Goal: Book appointment/travel/reservation

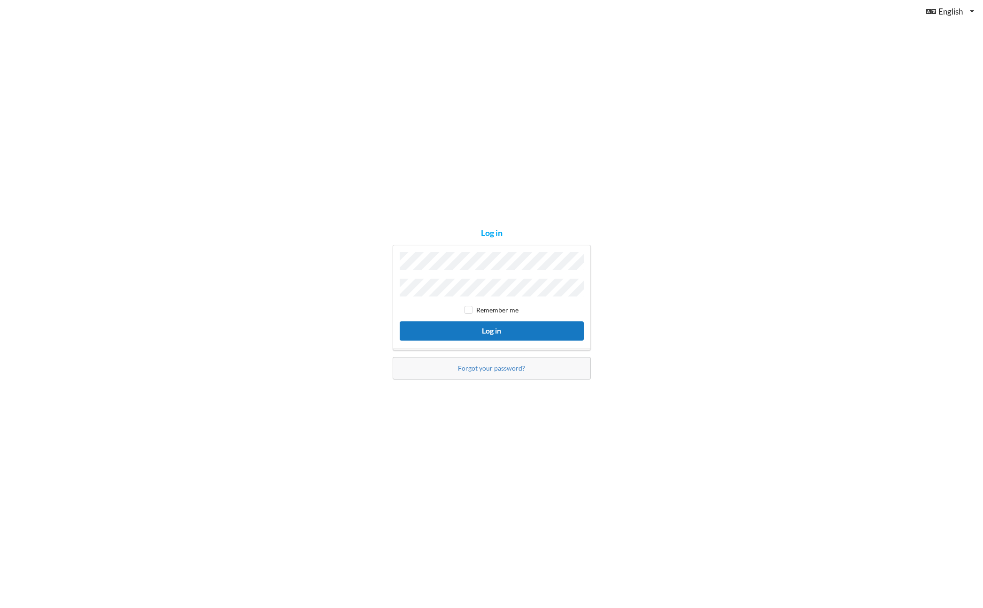
click at [490, 325] on button "Log in" at bounding box center [491, 331] width 184 height 19
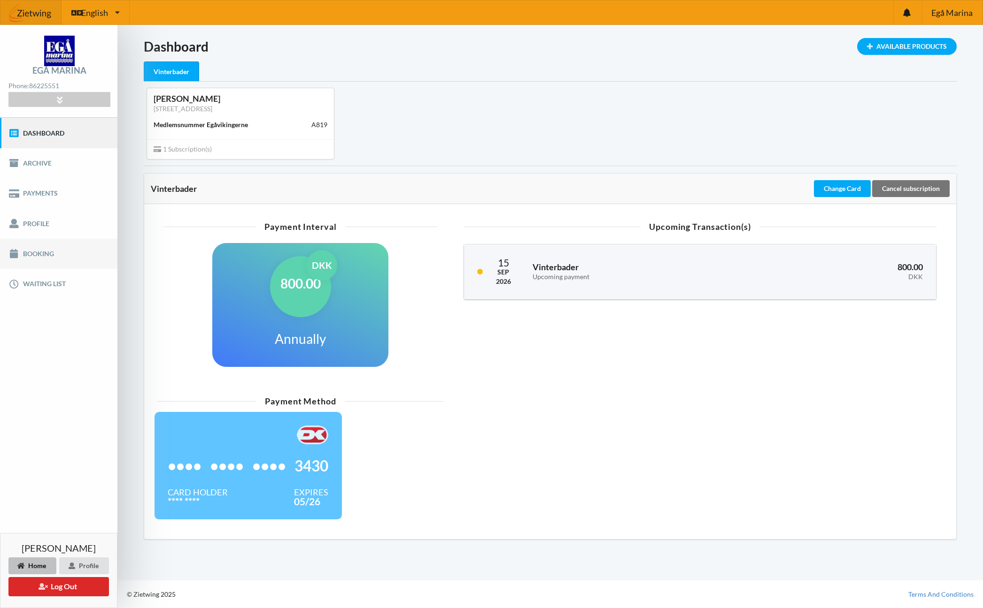
click at [38, 251] on link "Booking" at bounding box center [58, 254] width 117 height 30
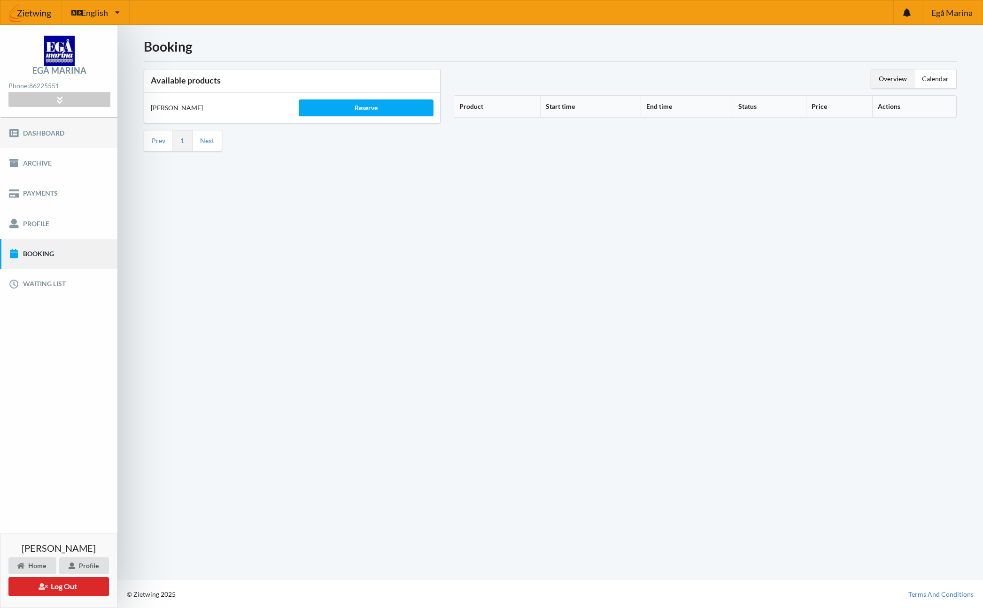
click at [37, 137] on link "Dashboard" at bounding box center [58, 133] width 117 height 30
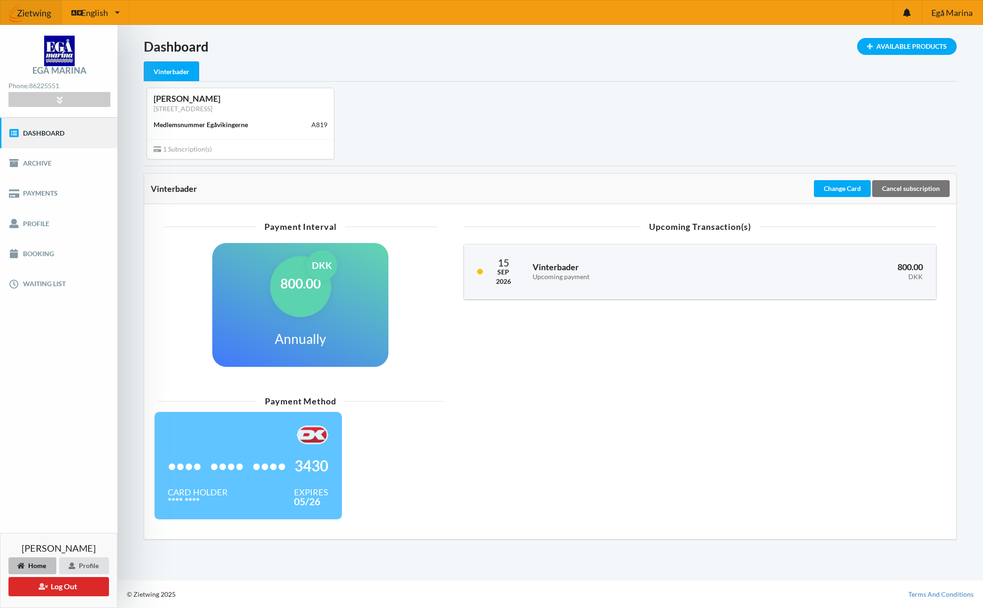
click at [224, 131] on div "Medlemsnummer Egåvikingerne A819" at bounding box center [241, 125] width 174 height 16
click at [891, 45] on div "Available Products" at bounding box center [907, 46] width 100 height 17
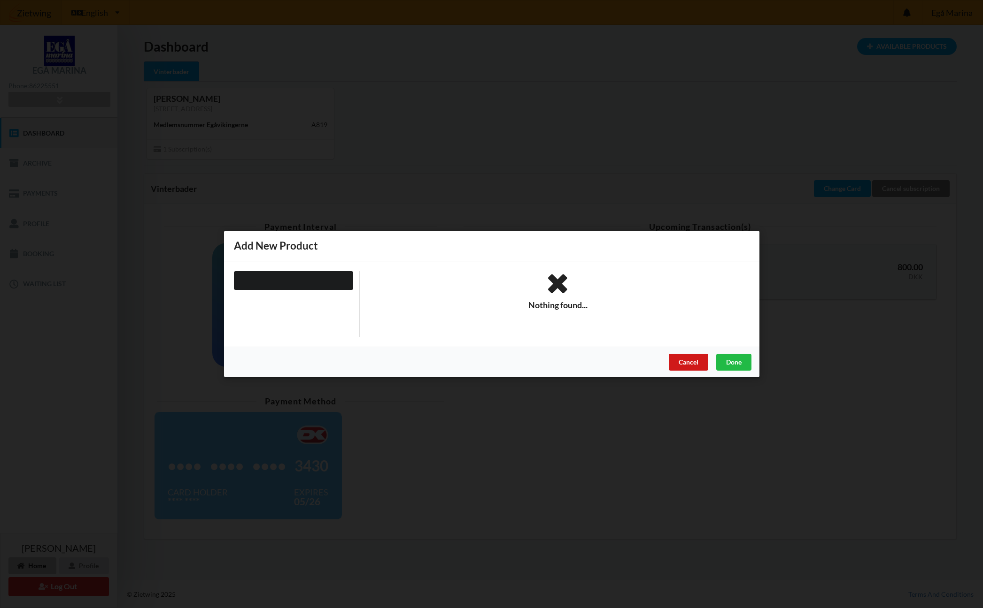
click at [702, 361] on div "Cancel" at bounding box center [687, 362] width 39 height 17
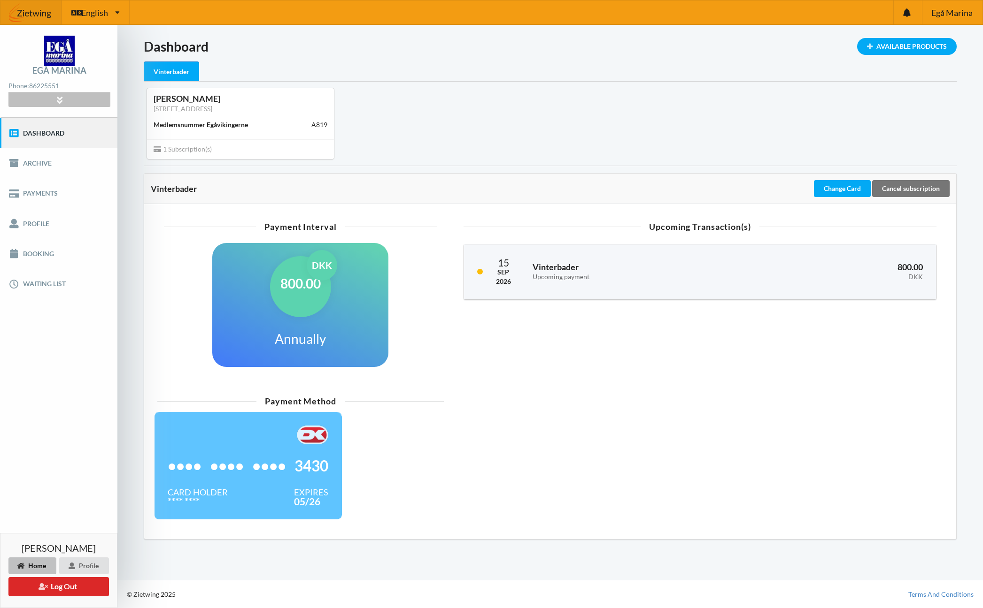
click at [68, 95] on div at bounding box center [58, 99] width 101 height 15
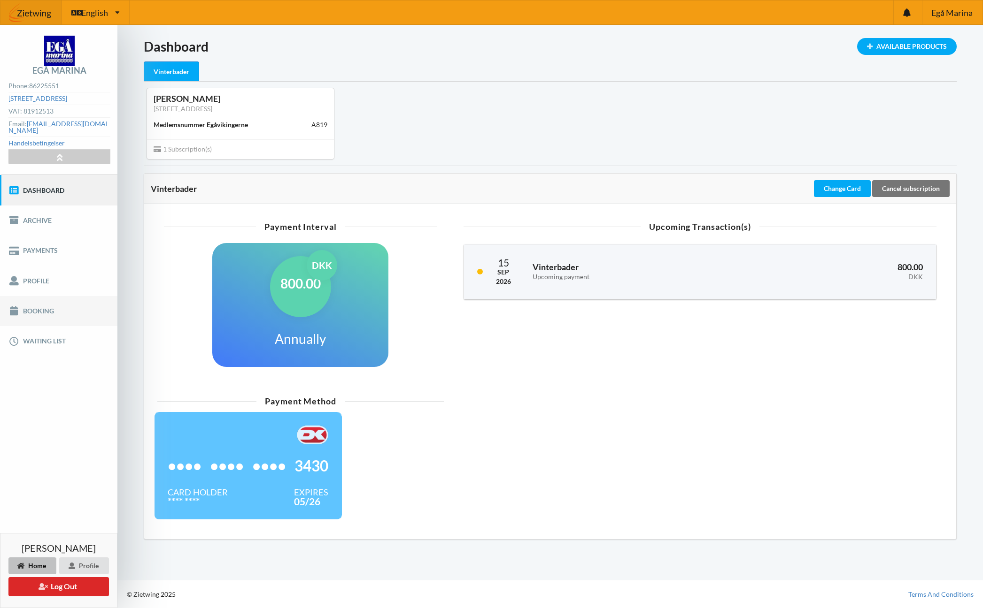
click at [35, 308] on link "Booking" at bounding box center [58, 311] width 117 height 30
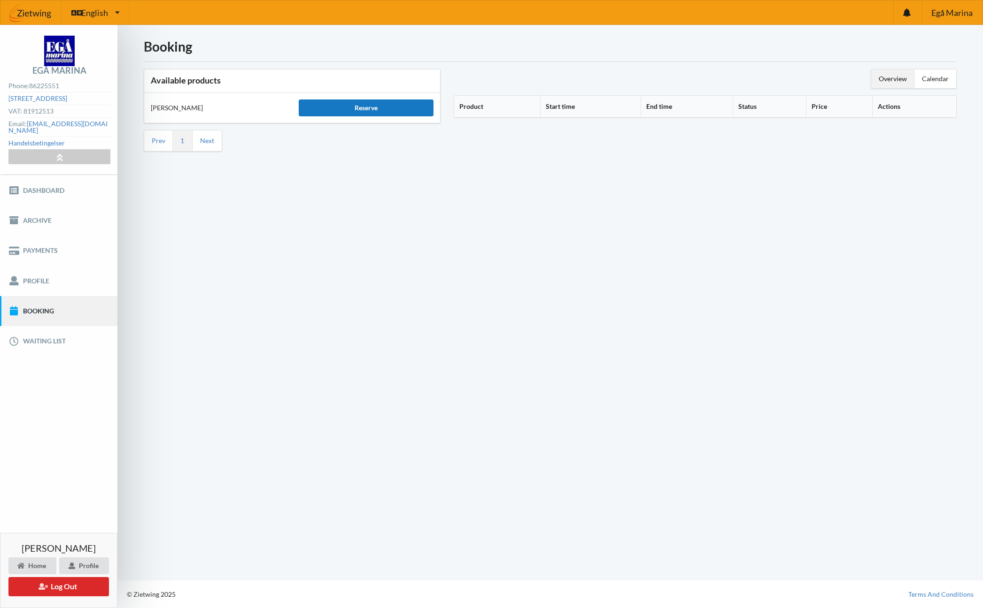
click at [352, 110] on div "Reserve" at bounding box center [366, 108] width 135 height 17
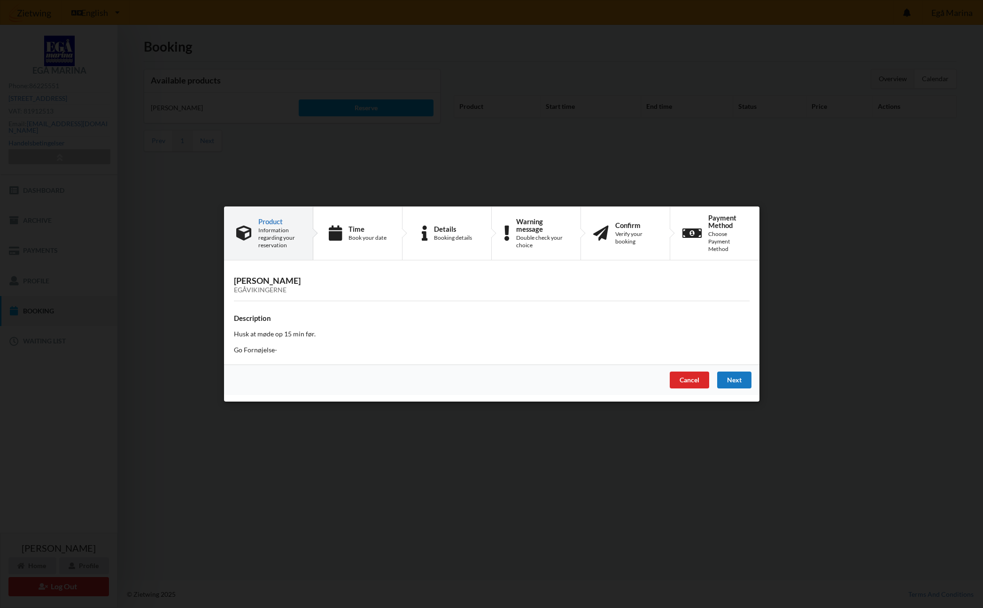
click at [734, 376] on div "Next" at bounding box center [733, 380] width 34 height 17
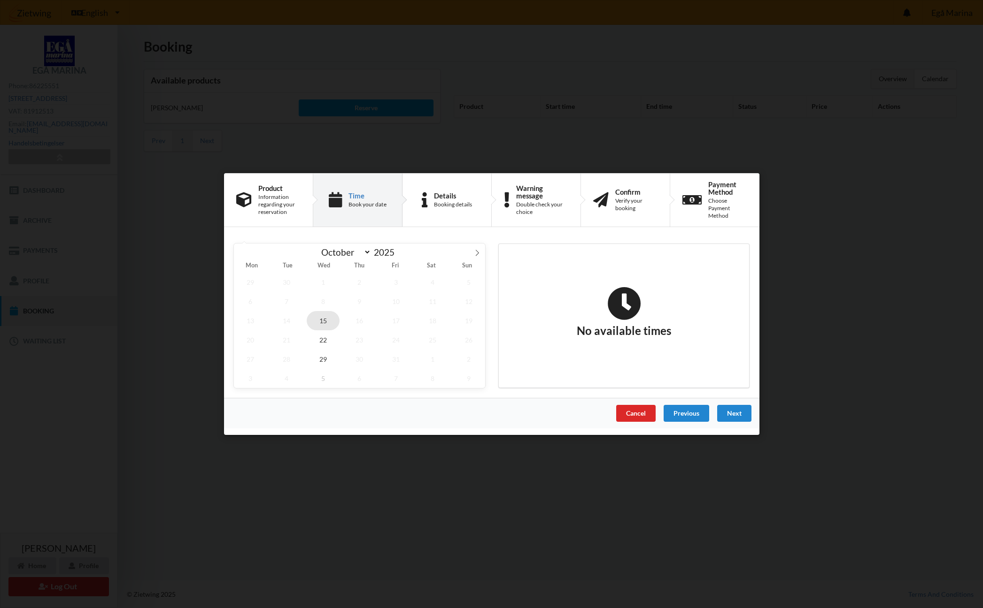
click at [323, 321] on span "15" at bounding box center [323, 320] width 33 height 19
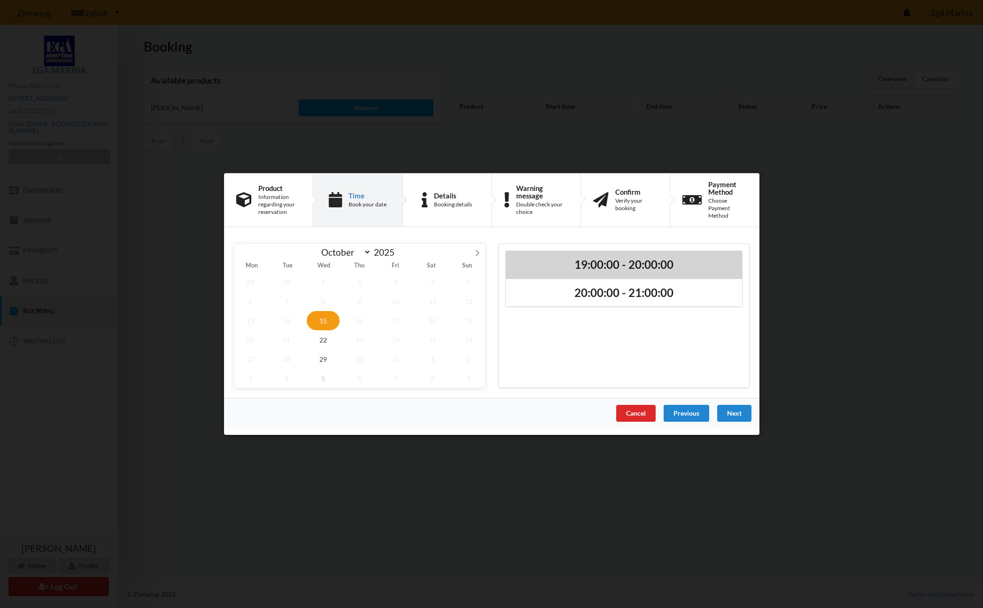
click at [627, 269] on h2 "19:00:00 - 20:00:00" at bounding box center [623, 265] width 223 height 15
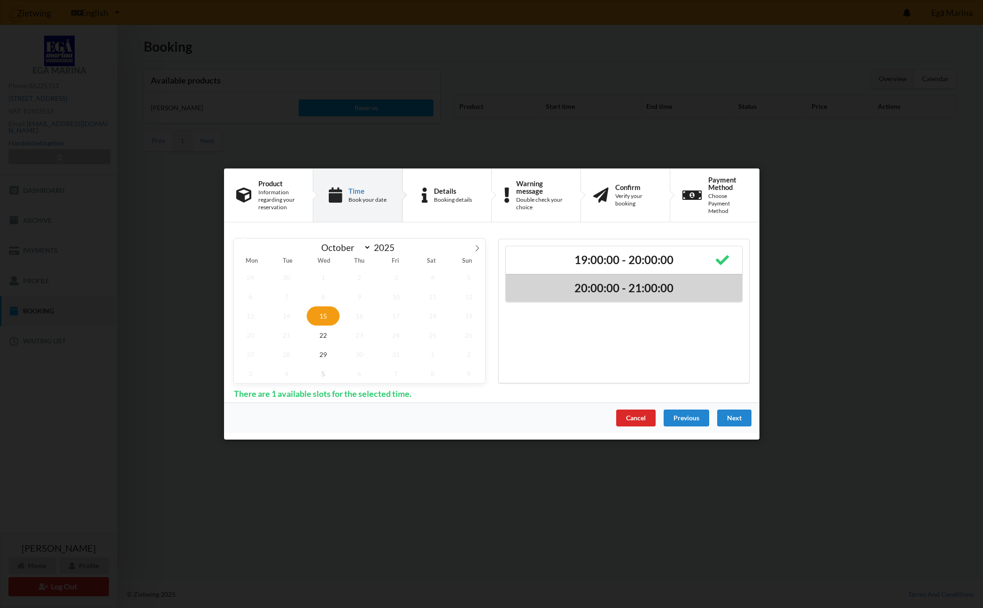
click at [619, 299] on div "20:00:00 - 21:00:00" at bounding box center [624, 288] width 236 height 28
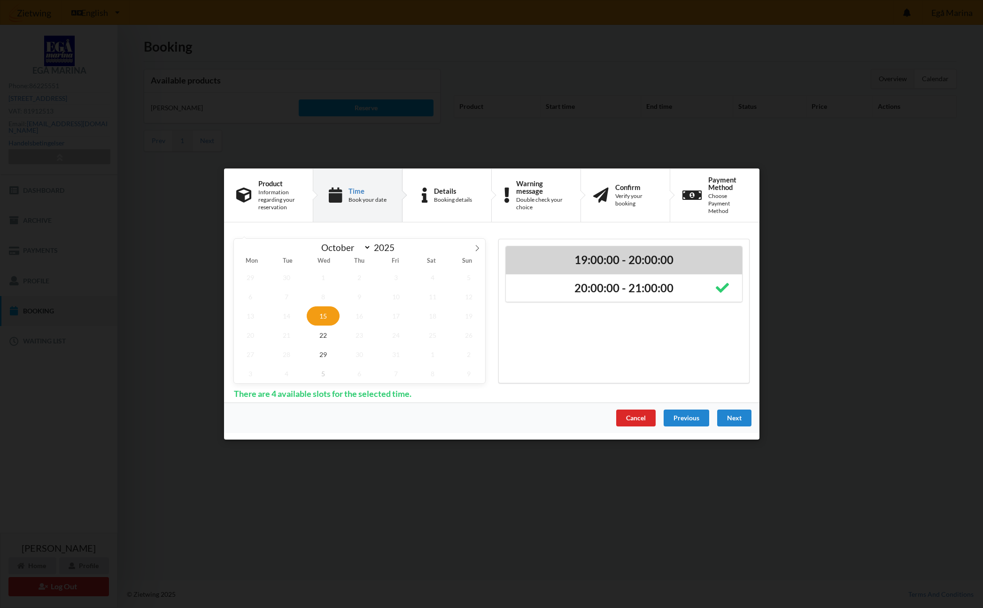
click at [612, 267] on div "19:00:00 - 20:00:00" at bounding box center [624, 260] width 236 height 28
